Goal: Information Seeking & Learning: Learn about a topic

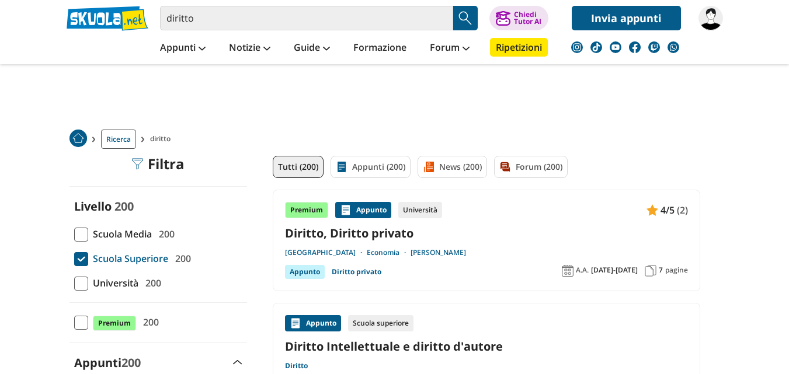
click at [317, 273] on div "Appunto" at bounding box center [305, 272] width 40 height 14
click at [379, 152] on div "Ricerca diritto" at bounding box center [395, 139] width 674 height 33
click at [378, 170] on link "Appunti (200)" at bounding box center [371, 167] width 80 height 22
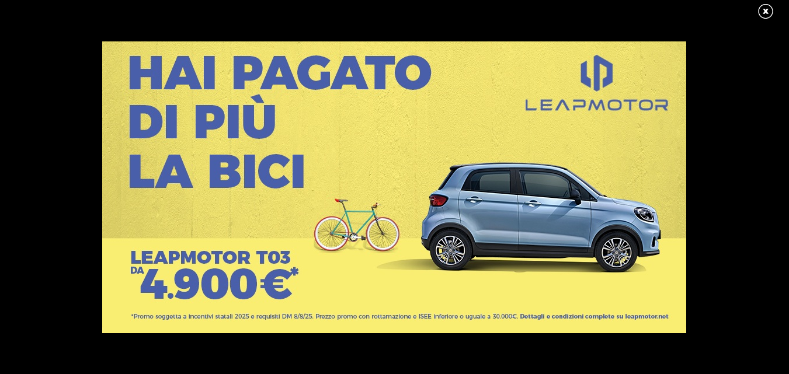
click at [770, 12] on link at bounding box center [771, 12] width 29 height 18
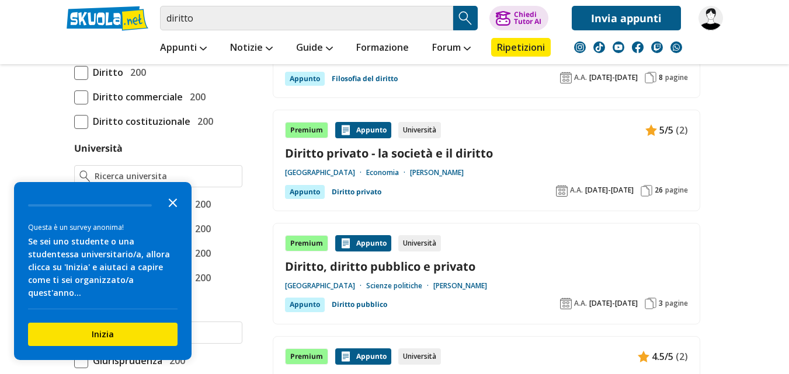
click at [174, 207] on polygon "Close the survey" at bounding box center [173, 203] width 9 height 9
